Goal: Task Accomplishment & Management: Complete application form

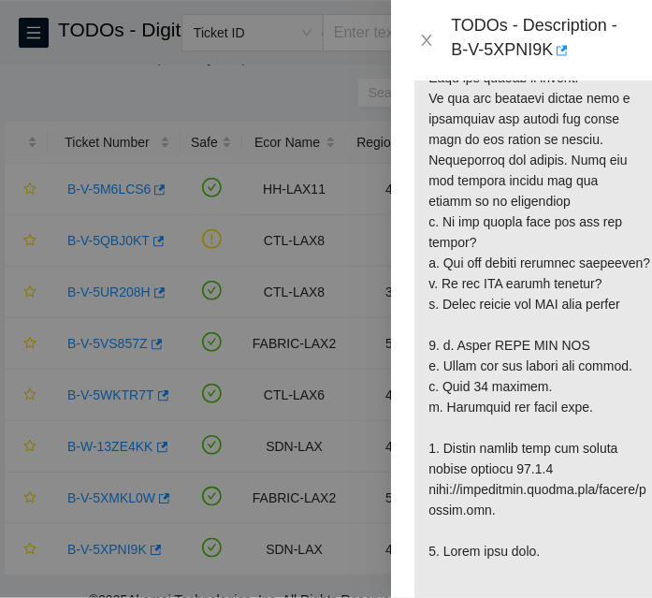
scroll to position [69, 0]
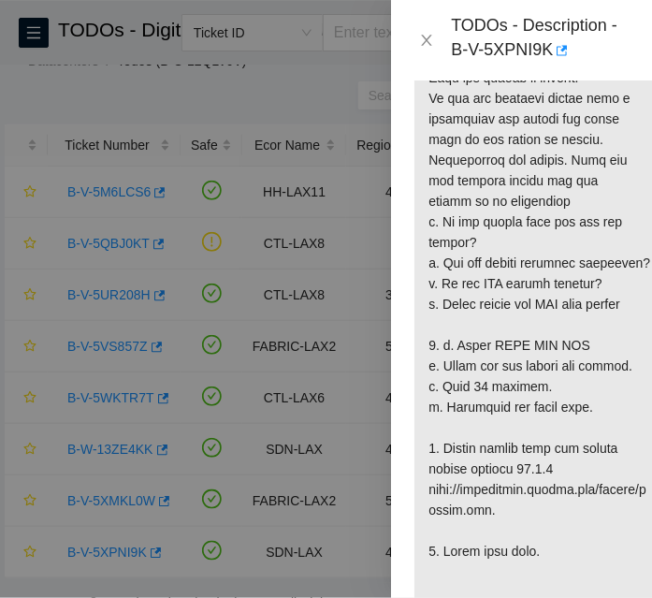
click at [490, 303] on p at bounding box center [541, 170] width 253 height 975
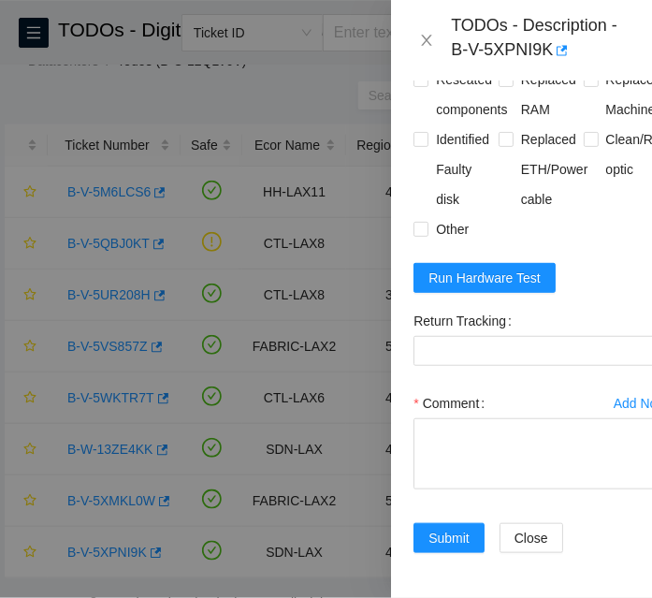
scroll to position [1797, 0]
click at [483, 268] on span "Run Hardware Test" at bounding box center [485, 278] width 112 height 21
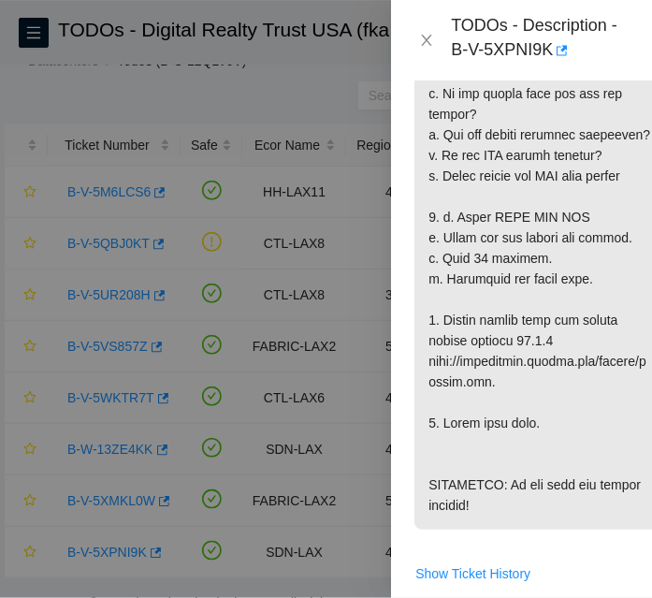
scroll to position [1627, 0]
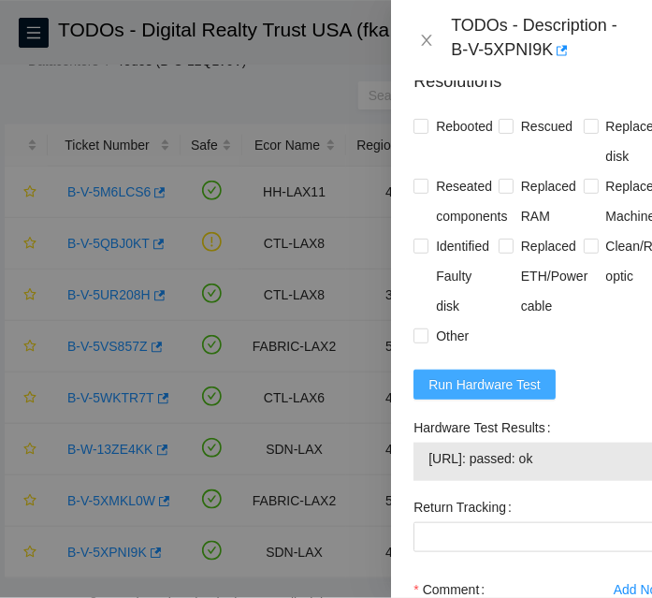
click at [494, 395] on span "Run Hardware Test" at bounding box center [485, 384] width 112 height 21
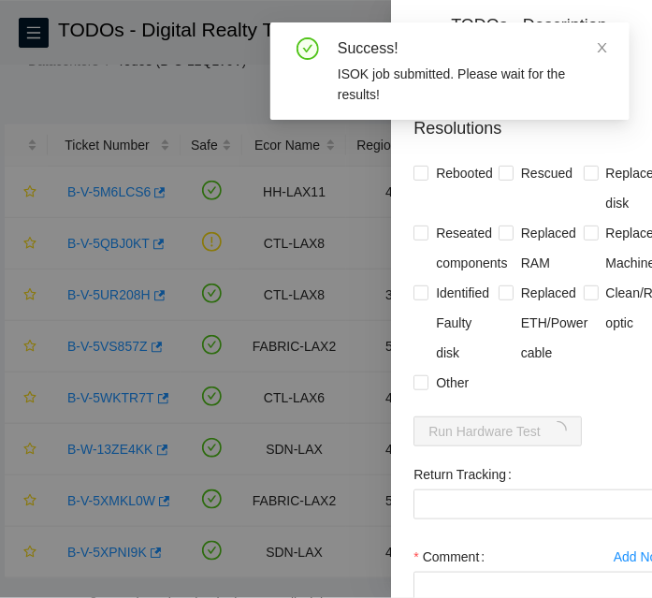
scroll to position [1797, 0]
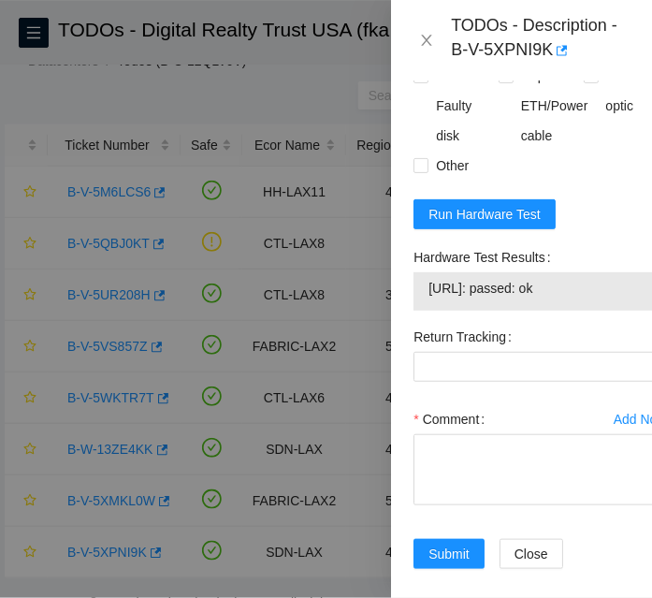
drag, startPoint x: 604, startPoint y: 331, endPoint x: 421, endPoint y: 346, distance: 183.1
click at [421, 311] on div "[URL]: passed: ok" at bounding box center [541, 291] width 255 height 38
copy tbody "[URL]: passed: ok"
click at [592, 239] on form "Resolutions Rebooted Rescued Replaced disk Reseated components Replaced RAM Rep…" at bounding box center [541, 238] width 255 height 708
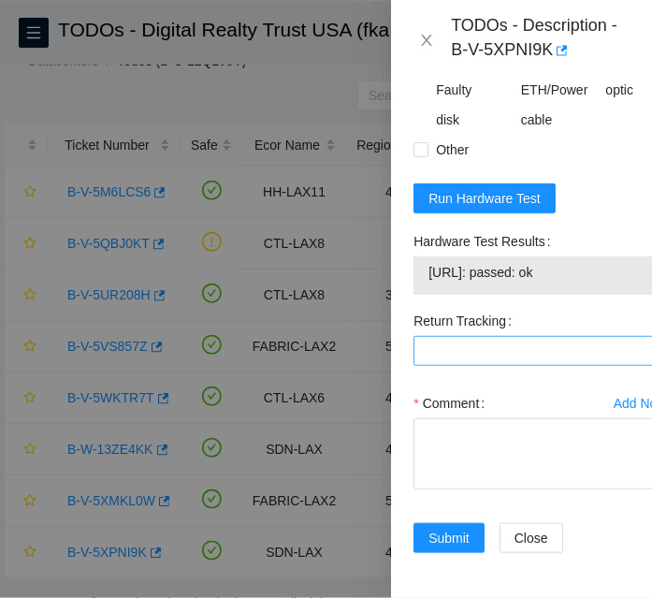
scroll to position [1877, 0]
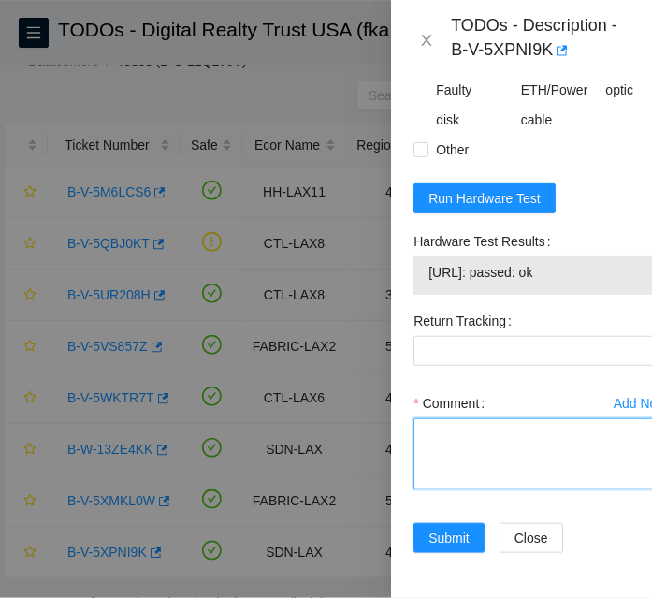
click at [521, 426] on textarea "Comment" at bounding box center [541, 453] width 255 height 71
paste textarea "-Access request: B-V-5XU4H4D -Spoke with NOCC agent to unlock RIDS -Machine is …"
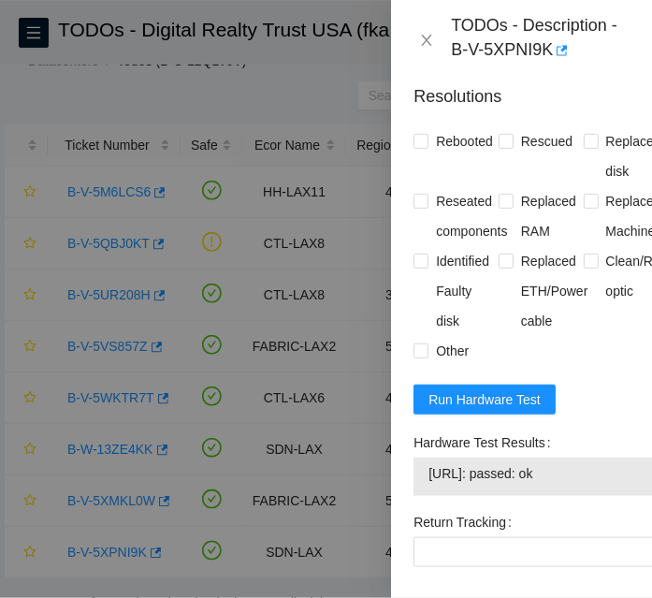
scroll to position [1537, 0]
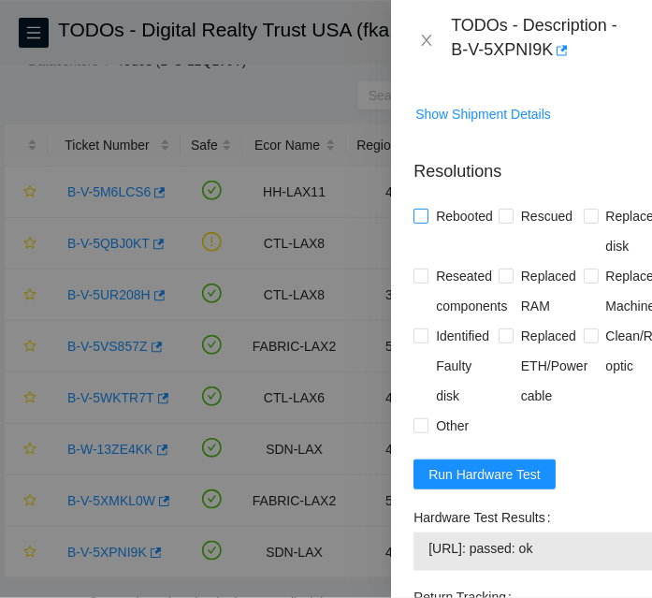
type textarea "-Access request: B-V-5XU4H4D -Spoke with NOCC agent to unlock RIDS -Machine is …"
click at [442, 231] on span "Rebooted" at bounding box center [465, 216] width 72 height 30
click at [427, 222] on input "Rebooted" at bounding box center [420, 215] width 13 height 13
checkbox input "true"
click at [535, 231] on span "Rescued" at bounding box center [547, 216] width 66 height 30
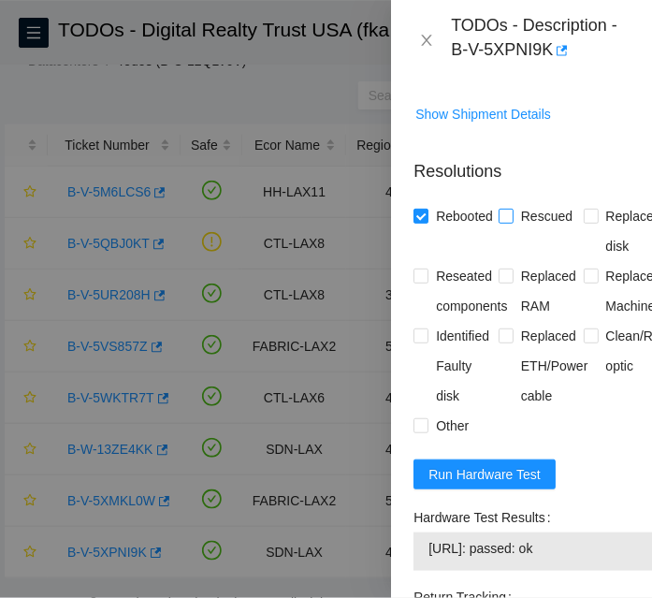
click at [512, 222] on input "Rescued" at bounding box center [505, 215] width 13 height 13
checkbox input "true"
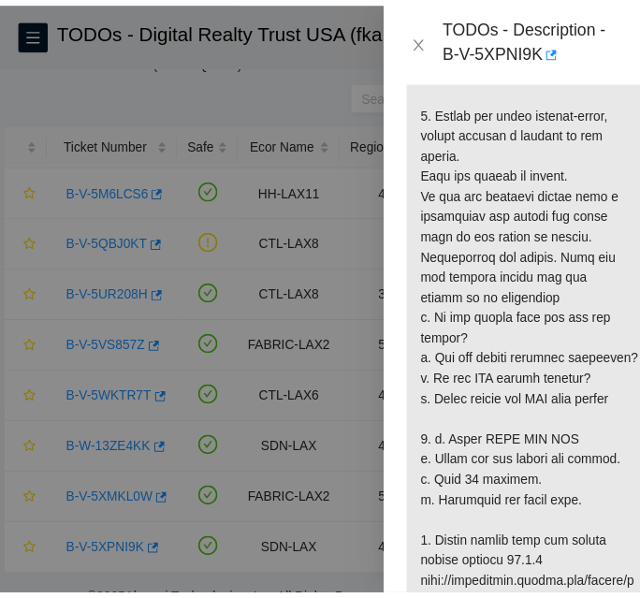
scroll to position [1877, 0]
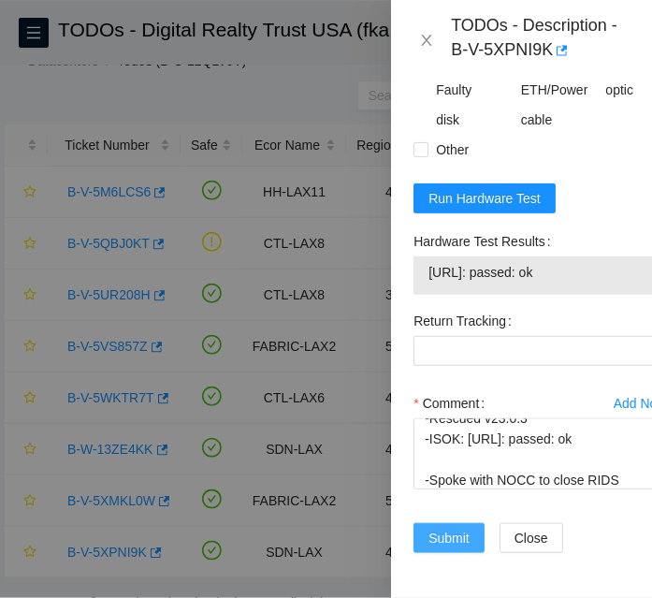
click at [461, 528] on span "Submit" at bounding box center [449, 538] width 41 height 21
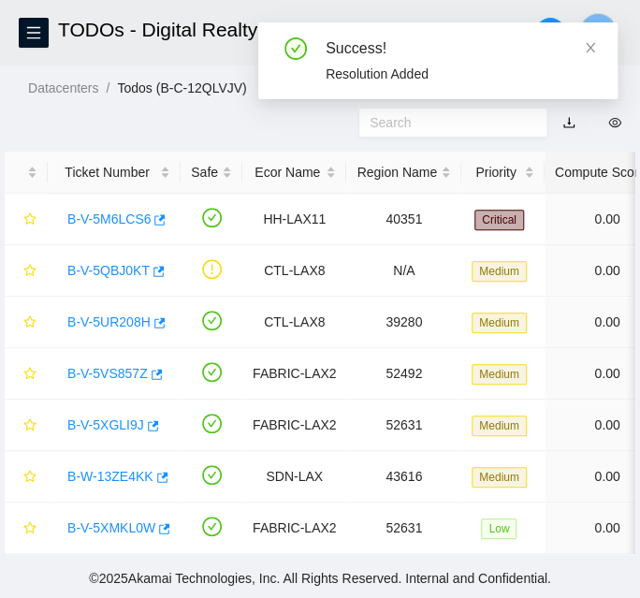
scroll to position [52, 0]
